Goal: Task Accomplishment & Management: Manage account settings

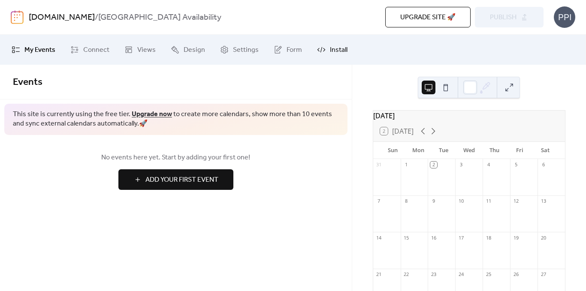
click at [330, 50] on span "Install" at bounding box center [339, 50] width 18 height 10
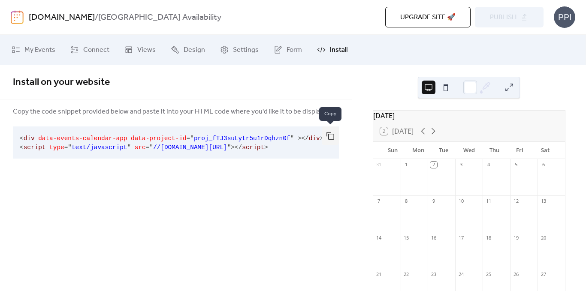
click at [329, 137] on button "button" at bounding box center [330, 135] width 17 height 19
click at [445, 92] on button at bounding box center [446, 88] width 14 height 14
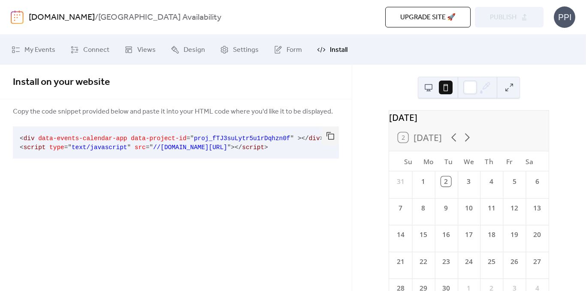
click at [429, 84] on button at bounding box center [428, 88] width 14 height 14
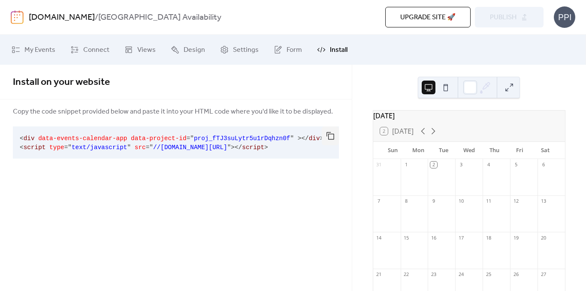
click at [446, 90] on button at bounding box center [446, 88] width 14 height 14
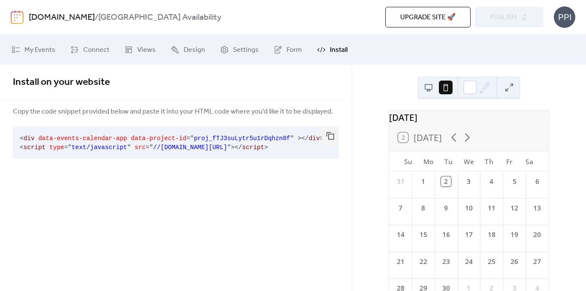
click at [485, 86] on icon at bounding box center [484, 87] width 13 height 13
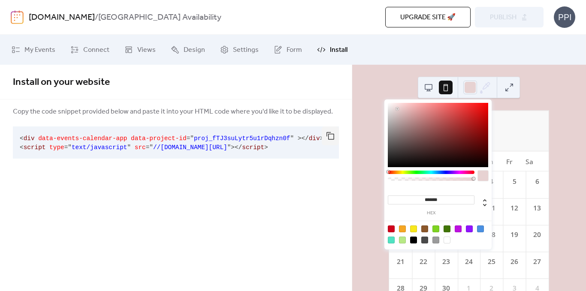
click at [397, 109] on div at bounding box center [438, 135] width 100 height 64
type input "*******"
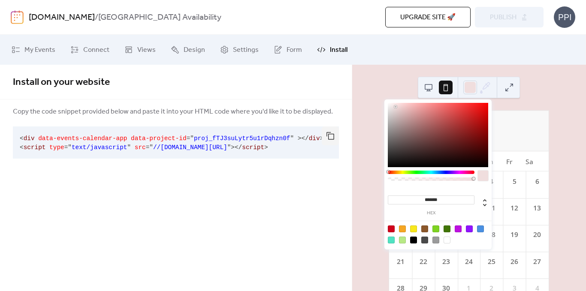
click at [395, 107] on div at bounding box center [438, 135] width 100 height 64
click at [501, 123] on div "[DATE]" at bounding box center [468, 117] width 159 height 13
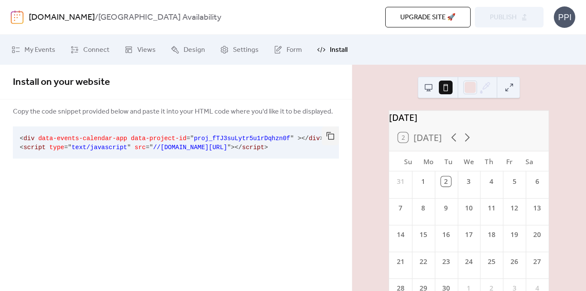
click at [498, 134] on div "2 [DATE]" at bounding box center [468, 137] width 159 height 27
click at [430, 89] on button at bounding box center [428, 88] width 14 height 14
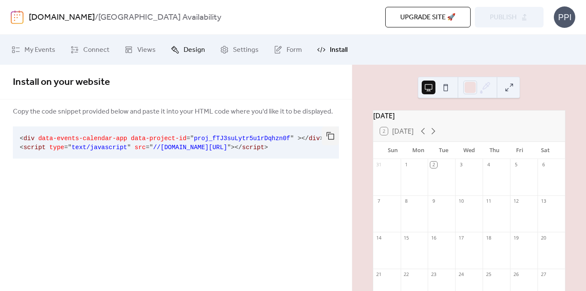
click at [177, 49] on icon at bounding box center [175, 49] width 9 height 9
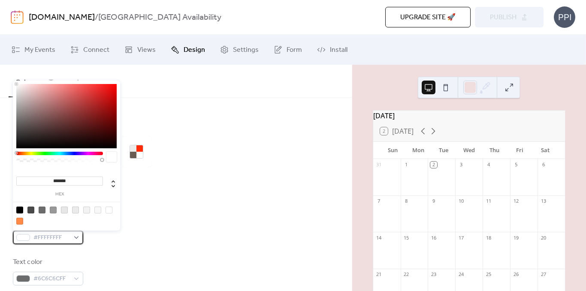
click at [77, 238] on div "#FFFFFFFF" at bounding box center [48, 238] width 70 height 14
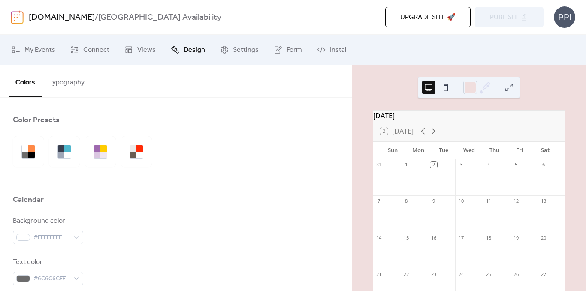
click at [229, 187] on div at bounding box center [176, 180] width 326 height 27
click at [66, 86] on button "Typography" at bounding box center [66, 81] width 49 height 32
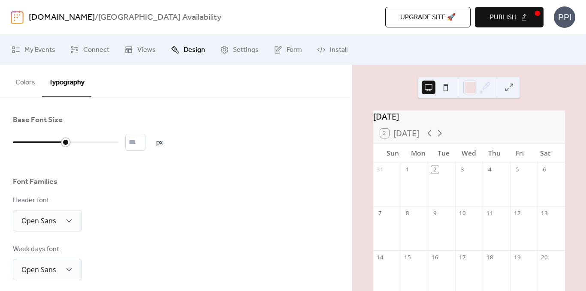
type input "**"
drag, startPoint x: 17, startPoint y: 143, endPoint x: 57, endPoint y: 150, distance: 40.5
click at [57, 150] on div "** px" at bounding box center [88, 142] width 150 height 17
click at [33, 83] on button "Colors" at bounding box center [25, 81] width 33 height 32
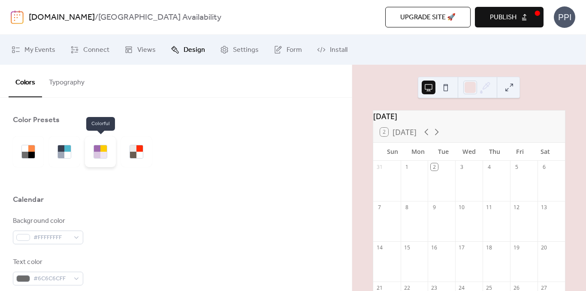
click at [98, 156] on div at bounding box center [97, 155] width 6 height 6
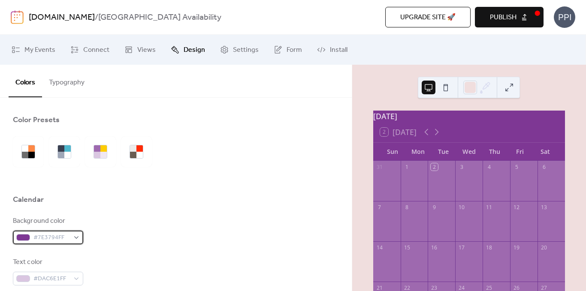
click at [74, 238] on div "#7E3794FF" at bounding box center [48, 238] width 70 height 14
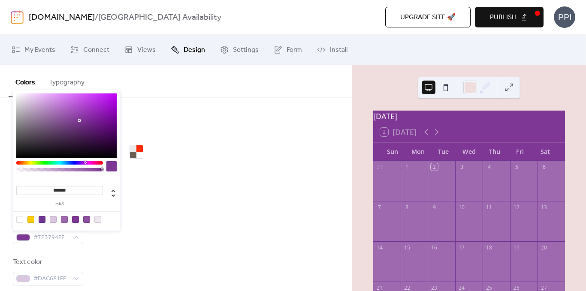
type input "***"
click at [54, 170] on div at bounding box center [60, 169] width 84 height 3
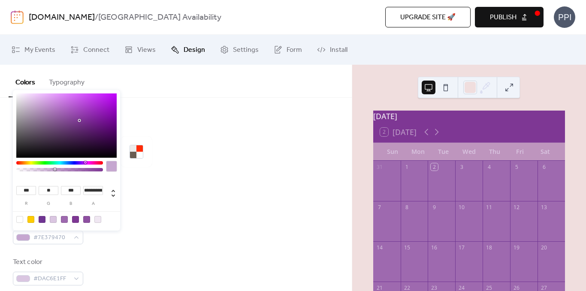
drag, startPoint x: 135, startPoint y: 247, endPoint x: 129, endPoint y: 250, distance: 7.1
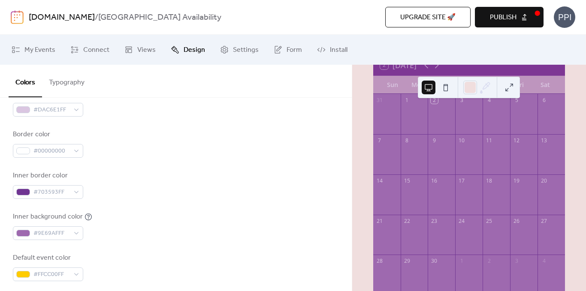
scroll to position [169, 0]
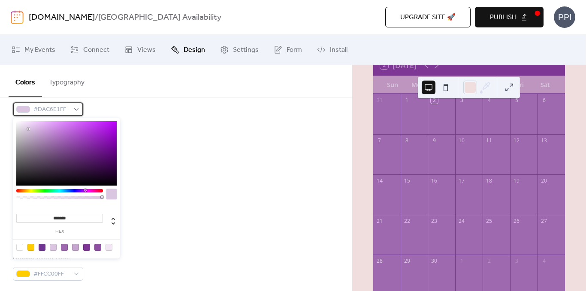
click at [30, 110] on div at bounding box center [23, 109] width 14 height 7
click at [22, 123] on div at bounding box center [66, 153] width 100 height 64
type input "*******"
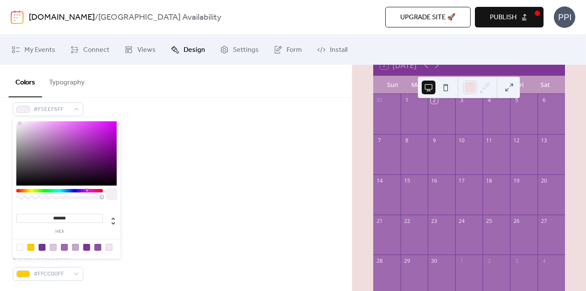
click at [20, 123] on div at bounding box center [66, 153] width 100 height 64
click at [20, 123] on div at bounding box center [20, 124] width 2 height 2
click at [191, 139] on div "Border color #00000000" at bounding box center [176, 143] width 326 height 28
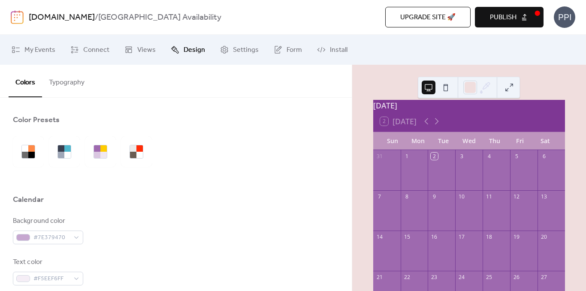
scroll to position [6, 0]
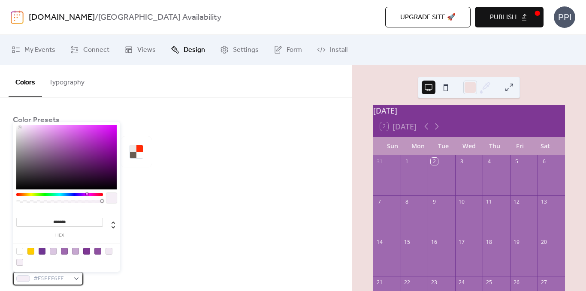
click at [42, 277] on span "#F5EEF6FF" at bounding box center [51, 279] width 36 height 10
click at [19, 250] on div at bounding box center [19, 251] width 7 height 7
type input "*"
click at [255, 230] on div "Background color #7E379470" at bounding box center [176, 230] width 326 height 28
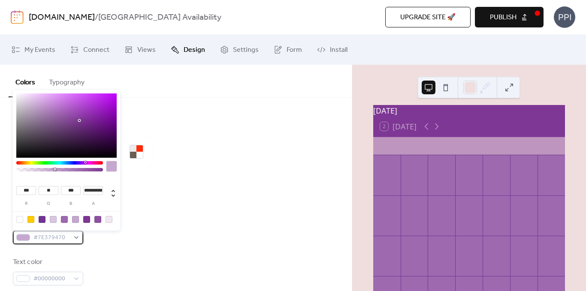
click at [75, 238] on div "#7E379470" at bounding box center [48, 238] width 70 height 14
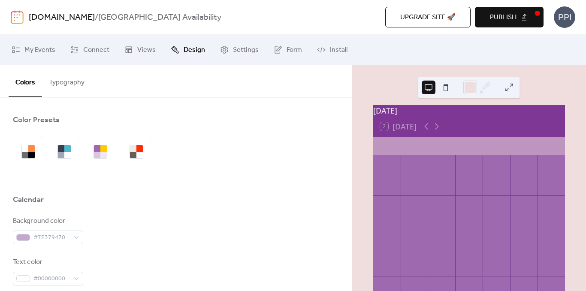
click at [72, 269] on div "Text color #00000000" at bounding box center [48, 271] width 70 height 28
click at [57, 274] on span "#00000000" at bounding box center [51, 279] width 36 height 10
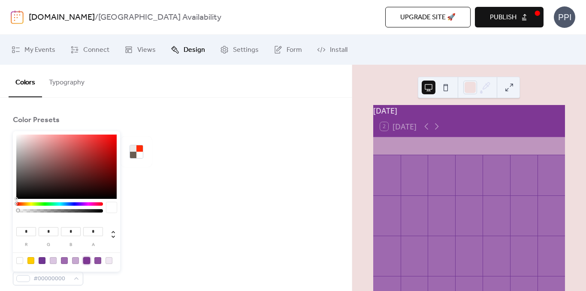
click at [90, 261] on div at bounding box center [86, 260] width 7 height 7
type input "***"
type input "**"
type input "***"
type input "*"
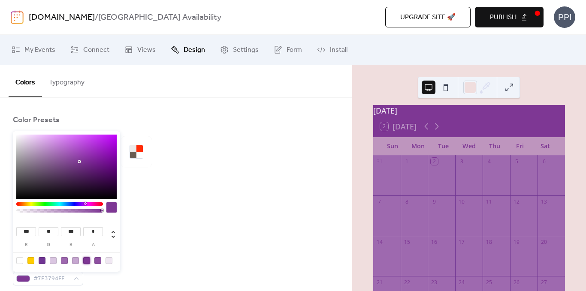
scroll to position [169, 0]
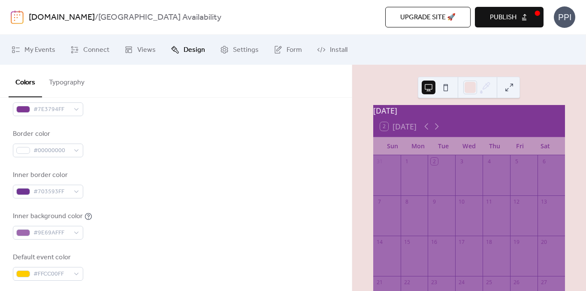
drag, startPoint x: 258, startPoint y: 240, endPoint x: 249, endPoint y: 233, distance: 10.7
click at [257, 239] on div "Background color #7E379470 Text color #7E3794FF Border color #00000000 Inner bo…" at bounding box center [176, 164] width 326 height 234
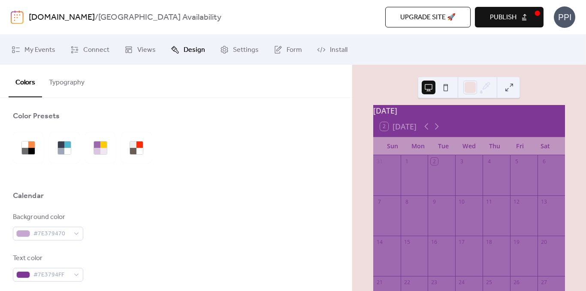
scroll to position [0, 0]
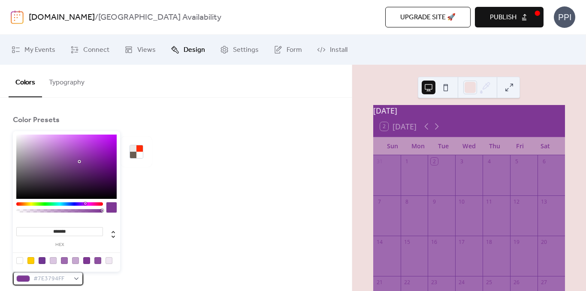
click at [66, 279] on span "#7E3794FF" at bounding box center [51, 279] width 36 height 10
click at [20, 260] on div at bounding box center [19, 260] width 7 height 7
type input "*"
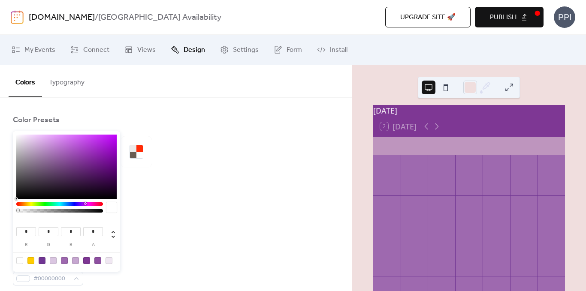
click at [24, 261] on div at bounding box center [66, 261] width 109 height 16
click at [21, 277] on div at bounding box center [23, 278] width 14 height 7
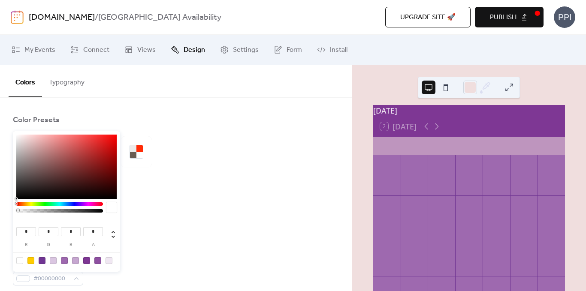
click at [20, 261] on div at bounding box center [19, 260] width 7 height 7
type input "***"
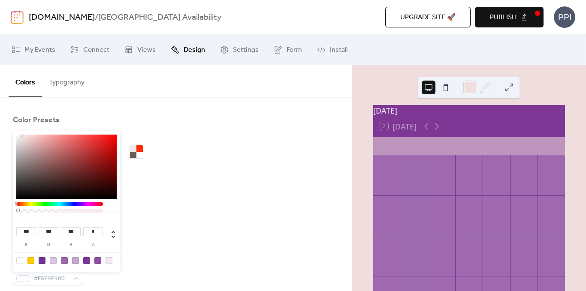
click at [22, 136] on div at bounding box center [66, 167] width 100 height 64
type input "***"
click at [20, 135] on div at bounding box center [66, 167] width 100 height 64
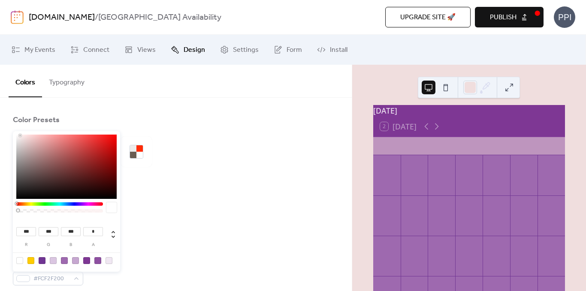
click at [20, 135] on div at bounding box center [20, 136] width 2 height 2
click at [232, 184] on div at bounding box center [176, 180] width 326 height 27
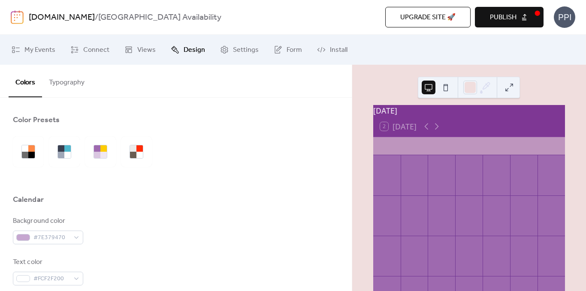
scroll to position [169, 0]
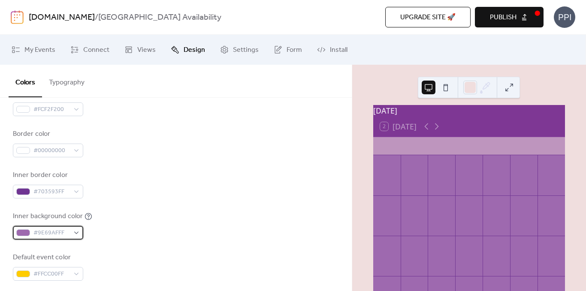
click at [72, 232] on div "#9E69AFFF" at bounding box center [48, 233] width 70 height 14
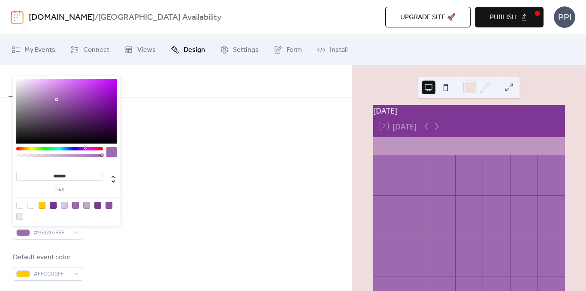
click at [33, 205] on div at bounding box center [30, 205] width 7 height 7
type input "***"
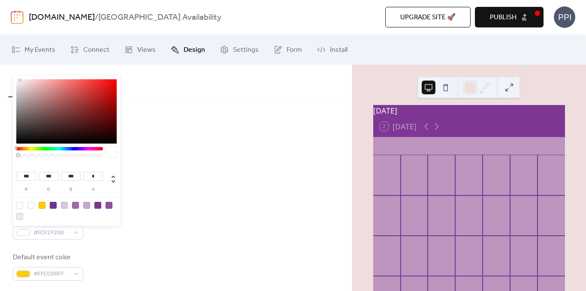
click at [146, 203] on div "Background color #7E379470 Text color #FCF2F200 Border color #00000000 Inner bo…" at bounding box center [176, 164] width 326 height 234
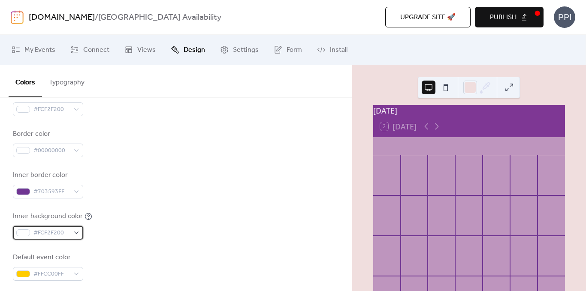
click at [68, 233] on span "#FCF2F200" at bounding box center [51, 233] width 36 height 10
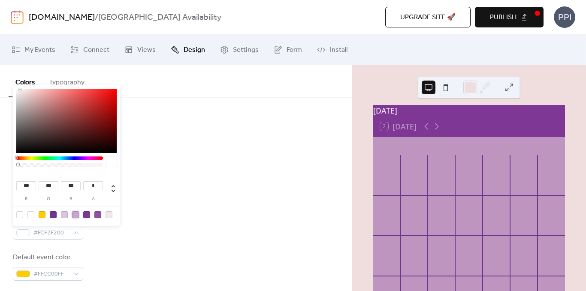
click at [74, 216] on div at bounding box center [75, 214] width 7 height 7
type input "***"
type input "**"
type input "***"
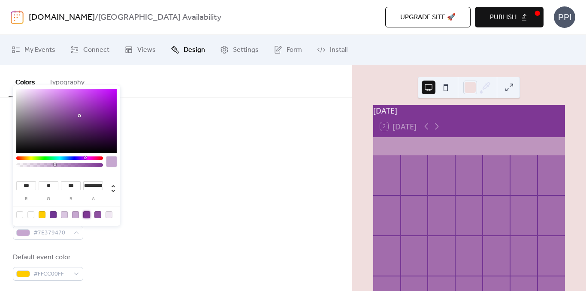
click at [84, 215] on div at bounding box center [86, 214] width 7 height 7
type input "*"
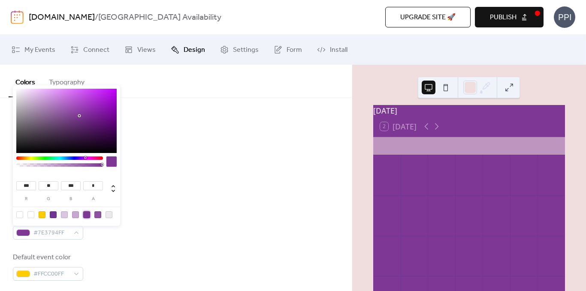
click at [106, 216] on div at bounding box center [108, 214] width 7 height 7
type input "***"
click at [116, 213] on div at bounding box center [66, 215] width 109 height 16
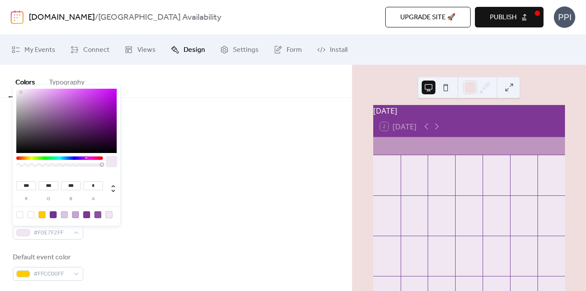
click at [108, 215] on div at bounding box center [108, 214] width 7 height 7
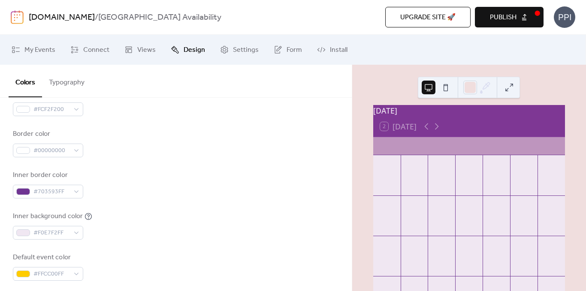
click at [189, 206] on div "Background color #7E379470 Text color #FCF2F200 Border color #00000000 Inner bo…" at bounding box center [176, 164] width 326 height 234
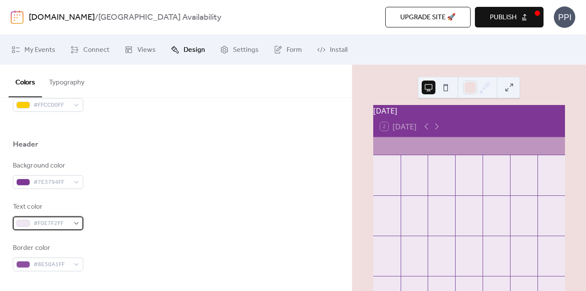
click at [46, 221] on span "#F0E7F2FF" at bounding box center [51, 224] width 36 height 10
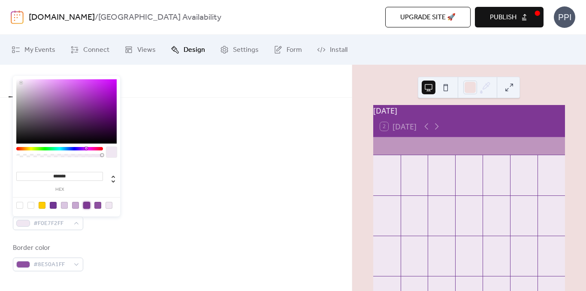
click at [87, 205] on div at bounding box center [86, 205] width 7 height 7
click at [30, 204] on div at bounding box center [30, 205] width 7 height 7
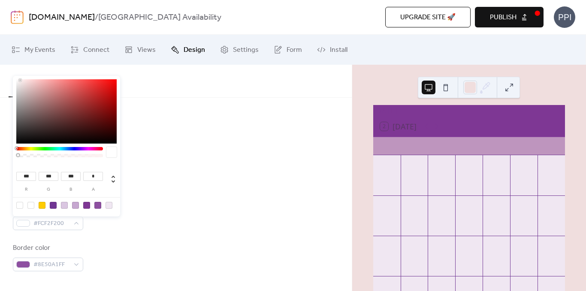
click at [30, 204] on div at bounding box center [30, 205] width 7 height 7
click at [66, 206] on div at bounding box center [64, 205] width 7 height 7
type input "***"
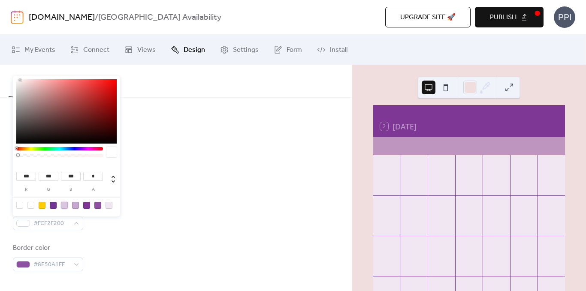
type input "*"
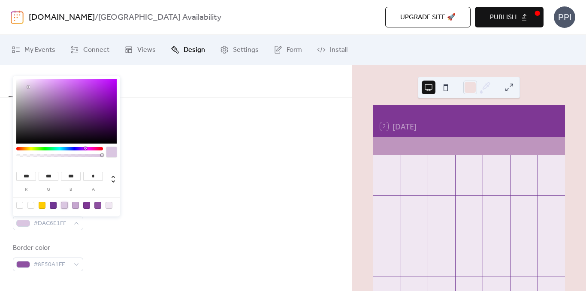
click at [66, 206] on div at bounding box center [64, 205] width 7 height 7
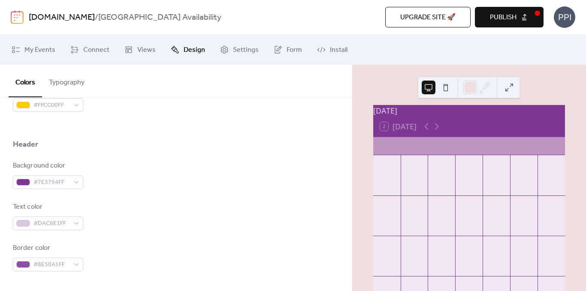
click at [136, 234] on div "Background color #7E3794FF Text color #DAC6E1FF Border color #8E50A1FF" at bounding box center [176, 216] width 326 height 111
click at [436, 132] on icon at bounding box center [436, 126] width 10 height 10
click at [389, 175] on div at bounding box center [386, 180] width 27 height 24
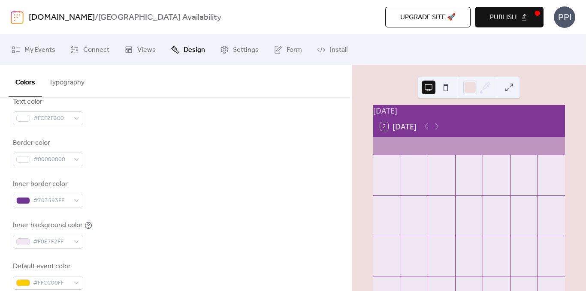
scroll to position [169, 0]
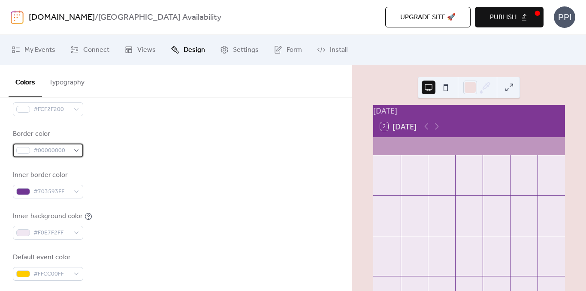
click at [54, 153] on span "#00000000" at bounding box center [51, 151] width 36 height 10
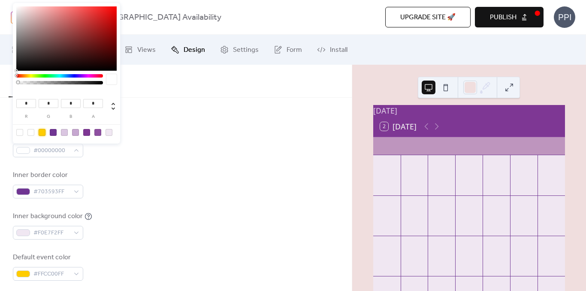
click at [41, 133] on div at bounding box center [42, 132] width 7 height 7
type input "***"
type input "*"
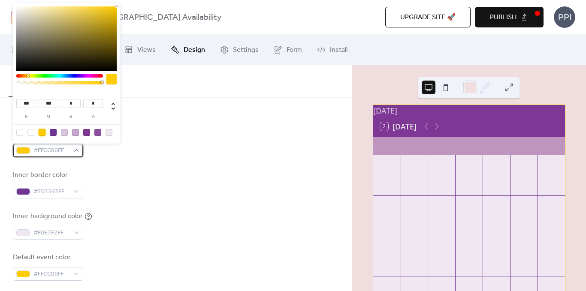
click at [34, 150] on span "#FFCC00FF" at bounding box center [51, 151] width 36 height 10
click at [27, 150] on div at bounding box center [23, 150] width 14 height 7
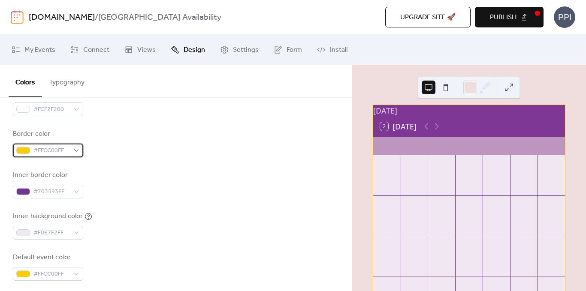
click at [27, 150] on div at bounding box center [23, 150] width 14 height 7
click at [162, 165] on div "Background color #7E379470 Text color #FCF2F200 Border color #FFCC00FF Inner bo…" at bounding box center [176, 164] width 326 height 234
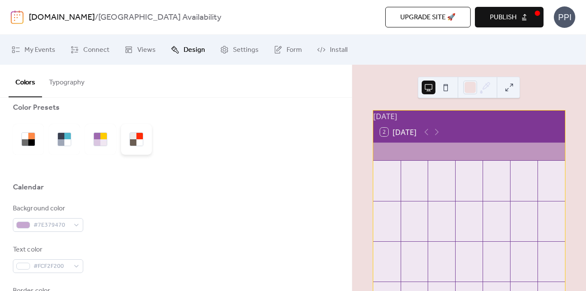
scroll to position [0, 0]
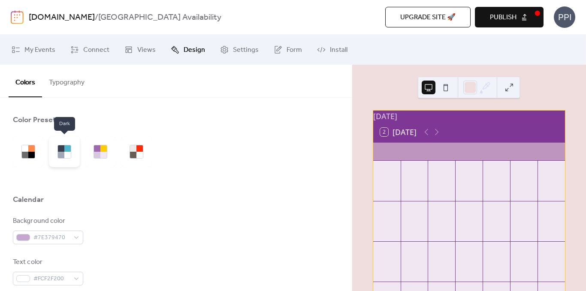
click at [69, 156] on div at bounding box center [67, 155] width 6 height 6
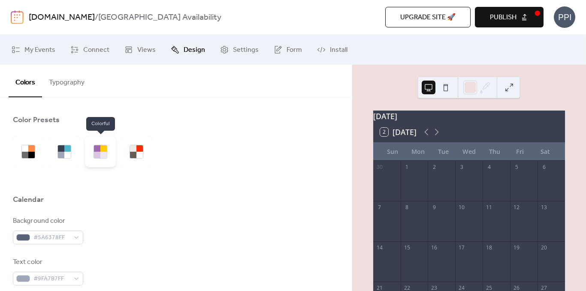
click at [102, 155] on div at bounding box center [103, 155] width 6 height 6
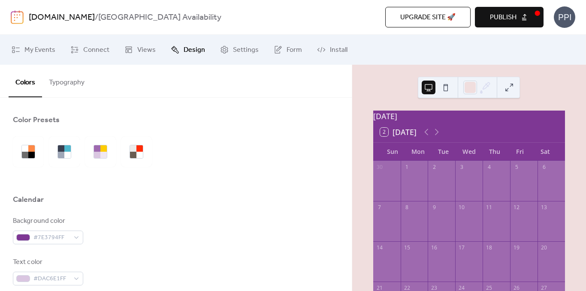
click at [54, 84] on button "Typography" at bounding box center [66, 81] width 49 height 32
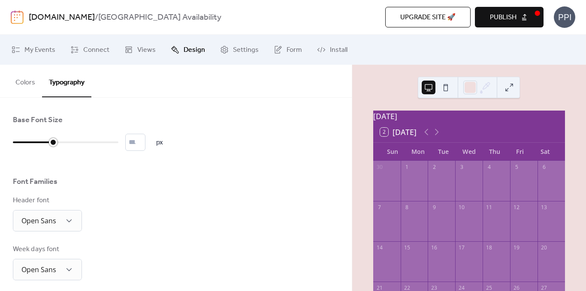
type input "**"
drag, startPoint x: 54, startPoint y: 141, endPoint x: 63, endPoint y: 142, distance: 9.0
click at [63, 142] on div at bounding box center [65, 142] width 9 height 9
click at [144, 126] on div "Base Font Size" at bounding box center [176, 122] width 326 height 15
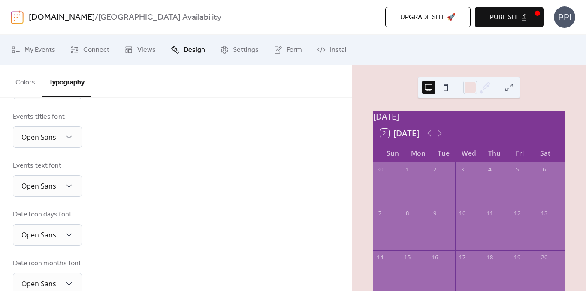
scroll to position [251, 0]
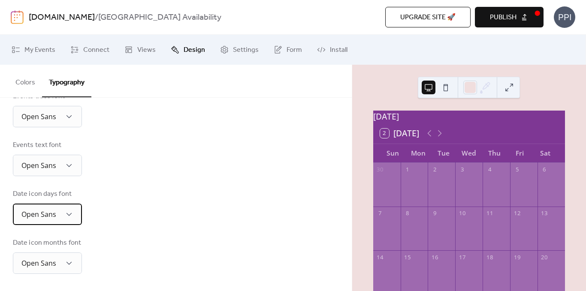
click at [64, 214] on div "Open Sans" at bounding box center [47, 214] width 69 height 21
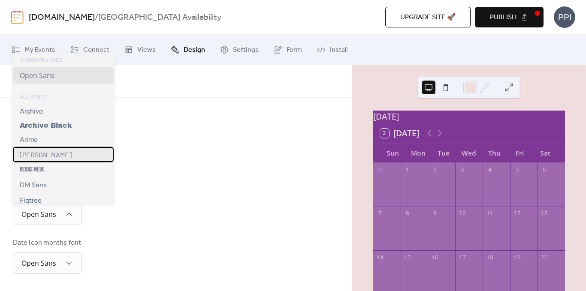
click at [48, 158] on div "[PERSON_NAME]" at bounding box center [63, 154] width 101 height 15
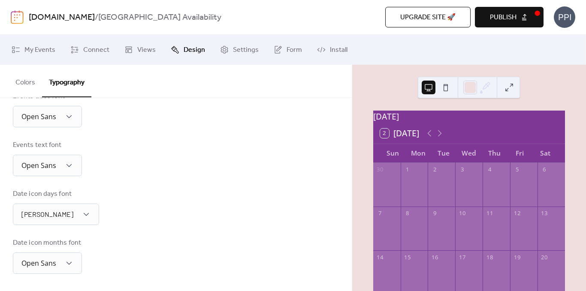
click at [143, 181] on div "Base Font Size ** px Font Families Header font Open Sans Week days font Open Sa…" at bounding box center [176, 69] width 326 height 410
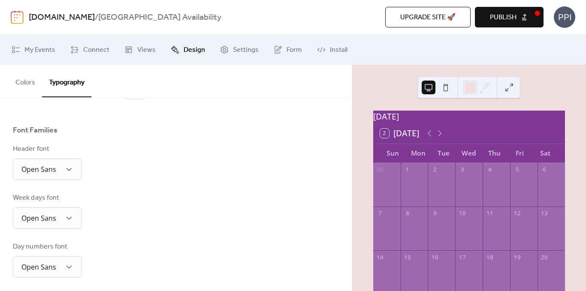
scroll to position [0, 0]
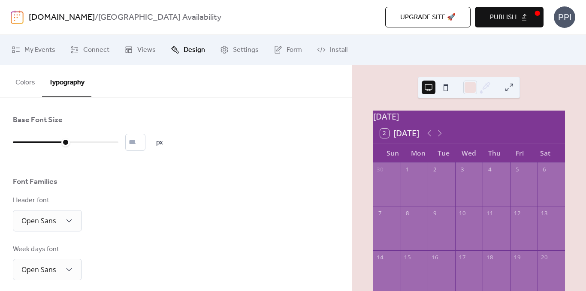
click at [525, 16] on button "Publish" at bounding box center [509, 17] width 69 height 21
click at [282, 51] on link "Form" at bounding box center [287, 49] width 41 height 23
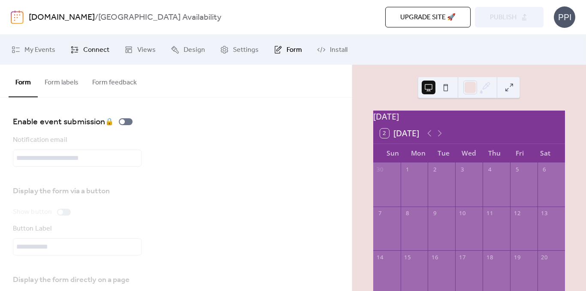
click at [92, 51] on span "Connect" at bounding box center [96, 50] width 26 height 10
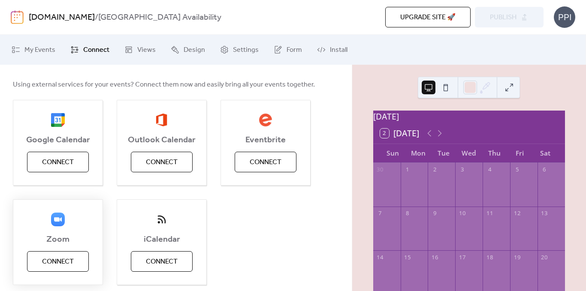
scroll to position [102, 0]
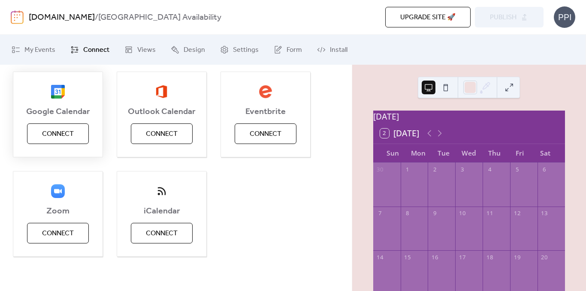
click at [58, 135] on span "Connect" at bounding box center [58, 134] width 32 height 10
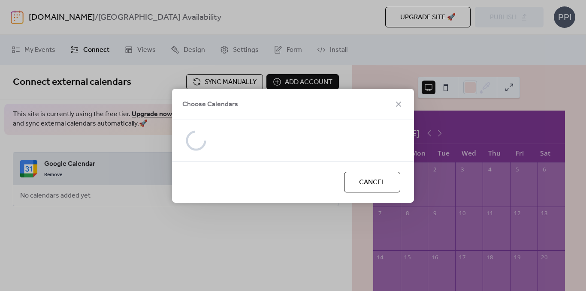
scroll to position [0, 0]
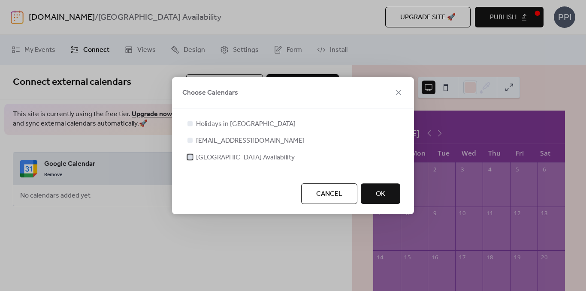
click at [190, 158] on div at bounding box center [189, 156] width 5 height 5
click at [387, 196] on button "OK" at bounding box center [380, 194] width 39 height 21
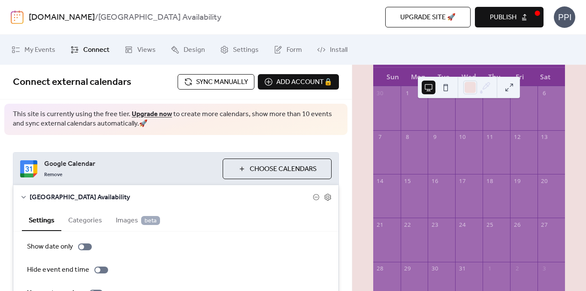
scroll to position [56, 0]
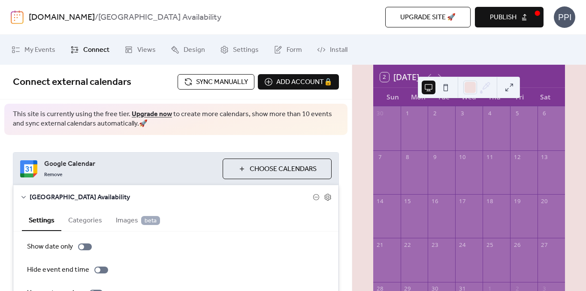
click at [196, 87] on span "Sync manually" at bounding box center [222, 82] width 52 height 10
click at [221, 79] on span "Sync manually" at bounding box center [222, 82] width 52 height 10
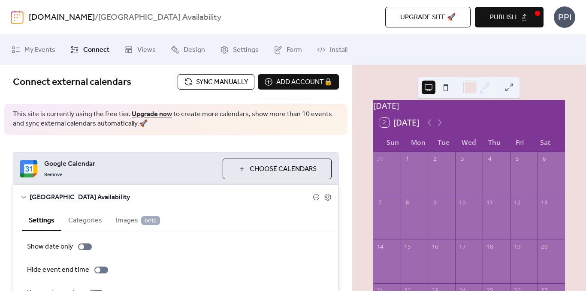
scroll to position [7, 0]
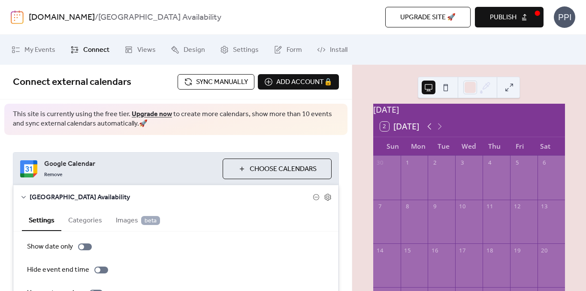
click at [430, 129] on icon at bounding box center [429, 126] width 10 height 10
click at [430, 130] on icon at bounding box center [429, 126] width 10 height 10
click at [222, 80] on span "Sync manually" at bounding box center [222, 82] width 52 height 10
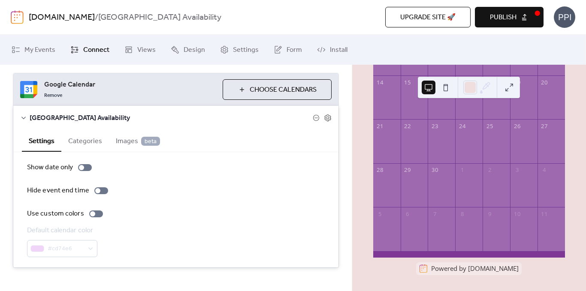
scroll to position [77, 0]
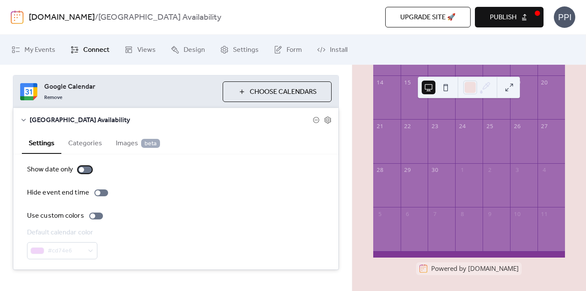
click at [86, 170] on div at bounding box center [85, 169] width 14 height 7
click at [98, 217] on div at bounding box center [96, 216] width 14 height 7
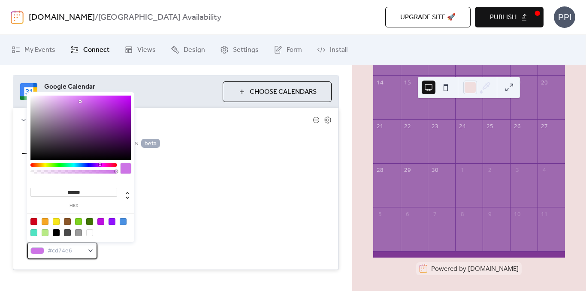
click at [90, 252] on div "#cd74e6" at bounding box center [62, 250] width 70 height 17
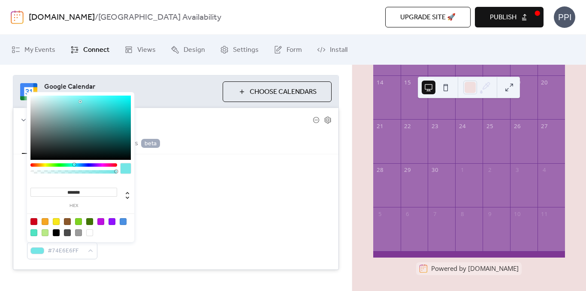
click at [74, 165] on div at bounding box center [73, 164] width 87 height 3
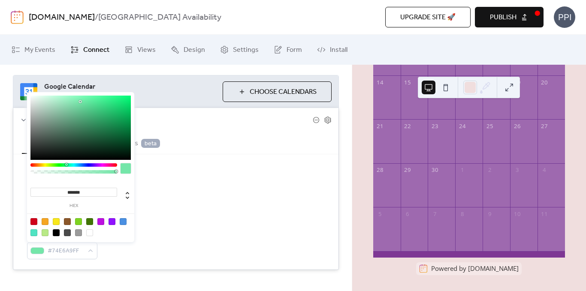
click at [66, 165] on div at bounding box center [73, 164] width 87 height 3
click at [36, 164] on div at bounding box center [73, 164] width 87 height 3
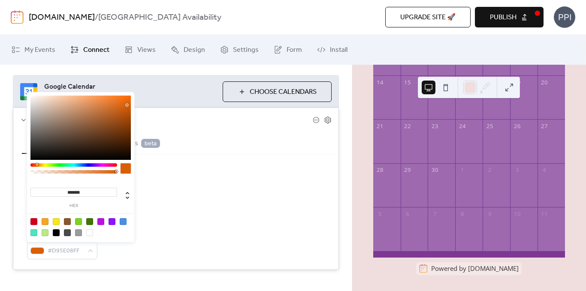
click at [127, 105] on div at bounding box center [80, 128] width 100 height 64
click at [124, 112] on div at bounding box center [80, 128] width 100 height 64
click at [125, 114] on div at bounding box center [80, 128] width 100 height 64
type input "*******"
click at [123, 114] on div at bounding box center [124, 114] width 2 height 2
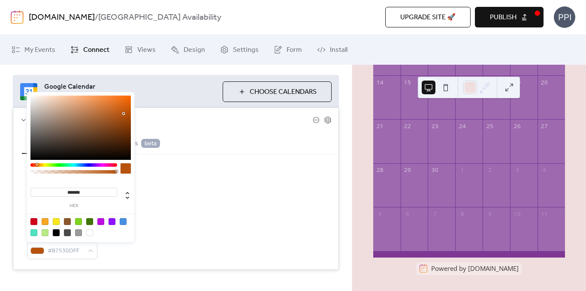
click at [123, 114] on div at bounding box center [124, 114] width 2 height 2
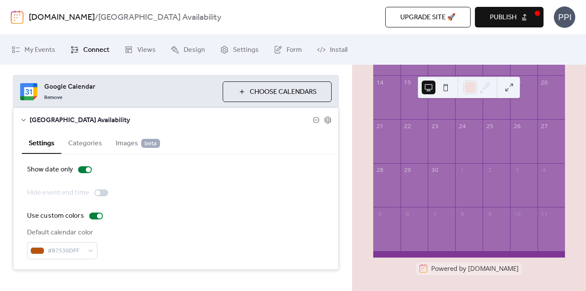
click at [168, 140] on div "Settings Categories Images beta" at bounding box center [175, 143] width 325 height 22
click at [90, 143] on button "Categories" at bounding box center [85, 142] width 48 height 21
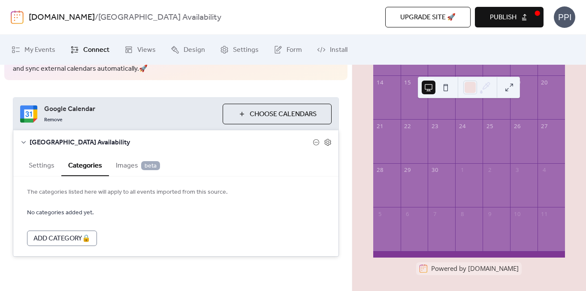
scroll to position [55, 0]
click at [36, 169] on button "Settings" at bounding box center [41, 164] width 39 height 21
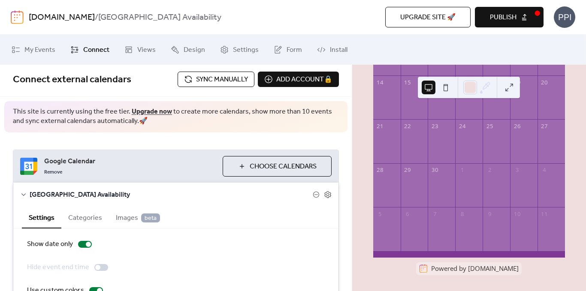
scroll to position [0, 0]
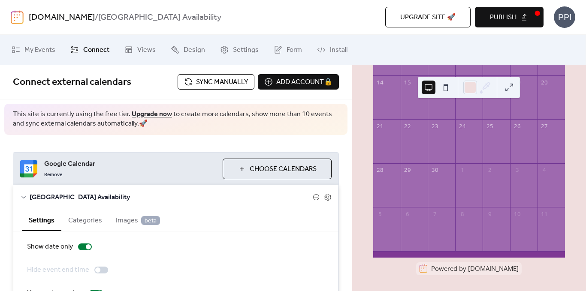
click at [223, 81] on span "Sync manually" at bounding box center [222, 82] width 52 height 10
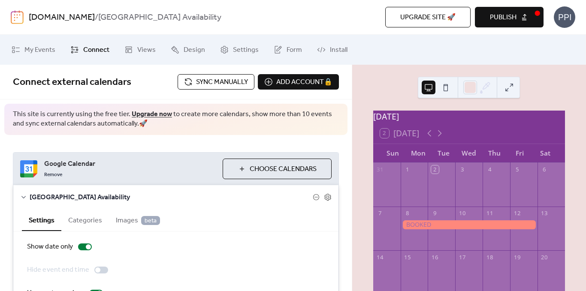
click at [221, 81] on span "Sync manually" at bounding box center [222, 82] width 52 height 10
